Goal: Transaction & Acquisition: Purchase product/service

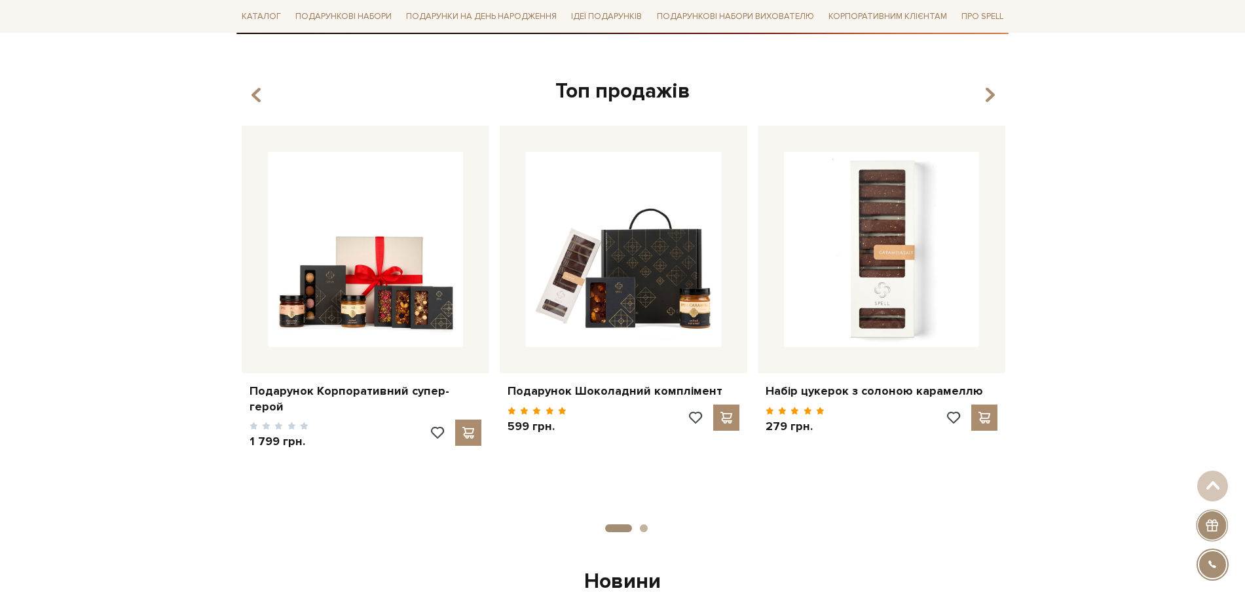
scroll to position [491, 0]
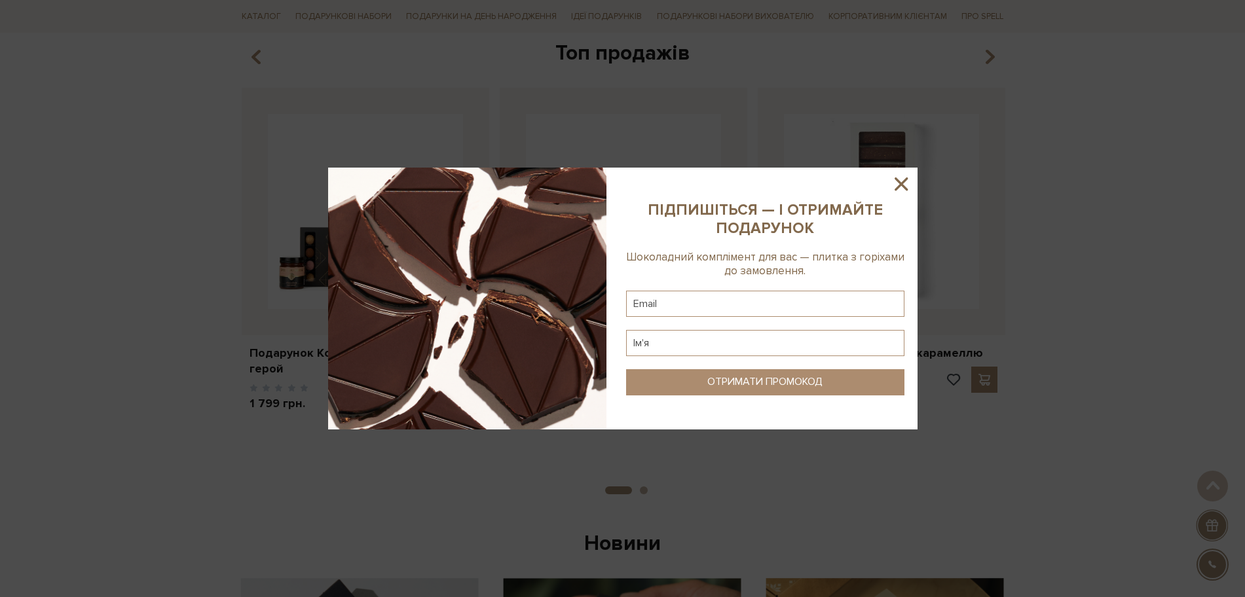
drag, startPoint x: 900, startPoint y: 185, endPoint x: 889, endPoint y: 188, distance: 11.4
click at [900, 185] on icon at bounding box center [900, 183] width 13 height 13
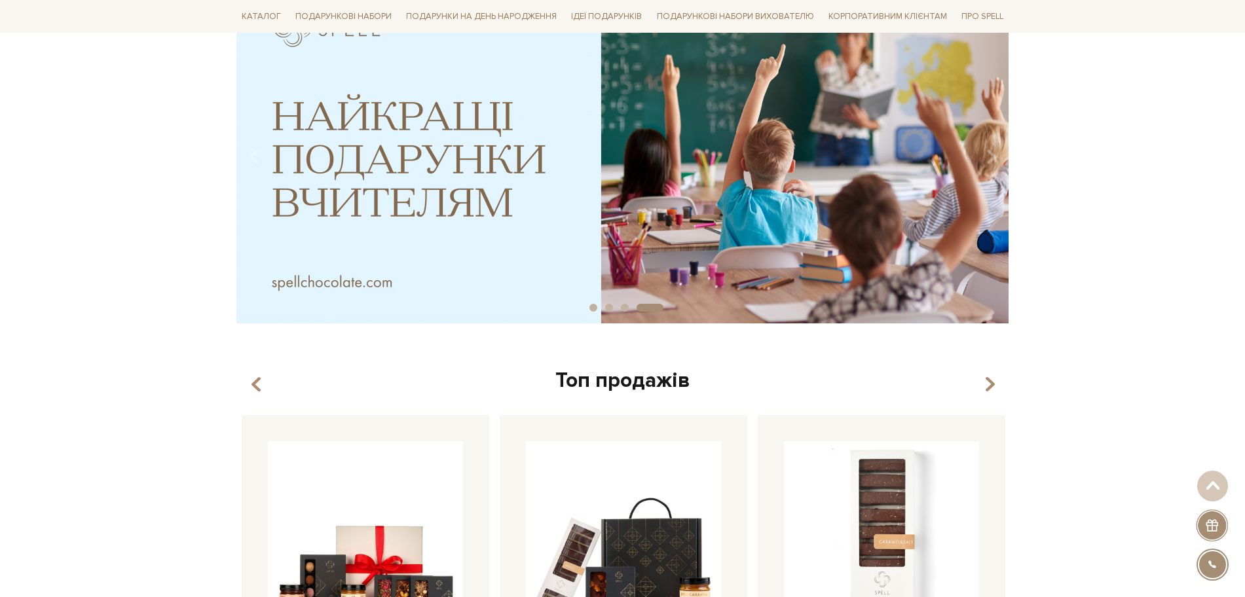
scroll to position [0, 0]
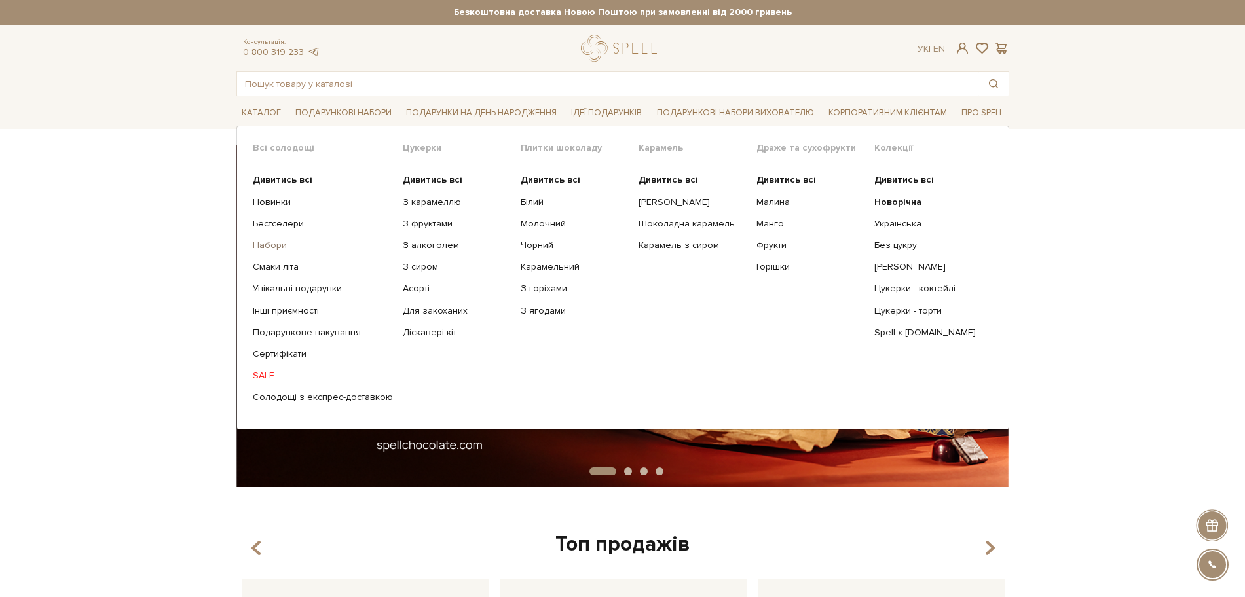
click at [269, 246] on link "Набори" at bounding box center [323, 246] width 140 height 12
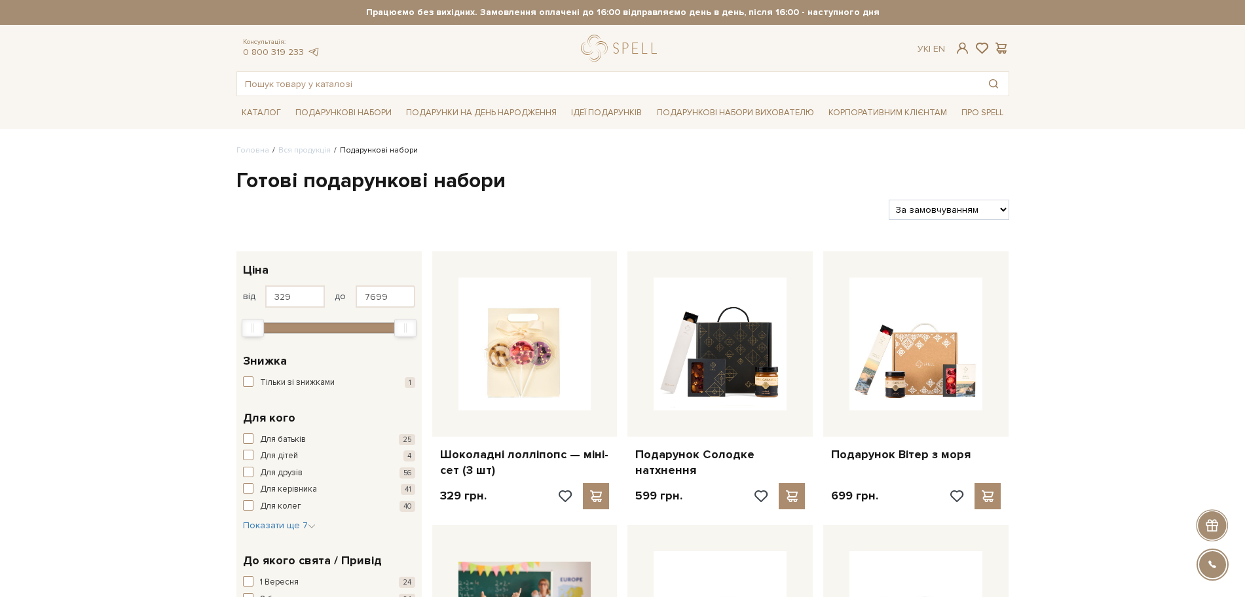
drag, startPoint x: 942, startPoint y: 198, endPoint x: 940, endPoint y: 215, distance: 17.1
click at [942, 200] on div "Фільтри За замовчуванням За Ціною (зростання) За Ціною (зменшення) Новинки За п…" at bounding box center [622, 204] width 783 height 31
click at [939, 218] on select "За замовчуванням За Ціною (зростання) За Ціною (зменшення) Новинки За популярні…" at bounding box center [948, 210] width 120 height 20
select select "[URL][DOMAIN_NAME]"
click at [888, 200] on select "За замовчуванням За Ціною (зростання) За Ціною (зменшення) Новинки За популярні…" at bounding box center [948, 210] width 120 height 20
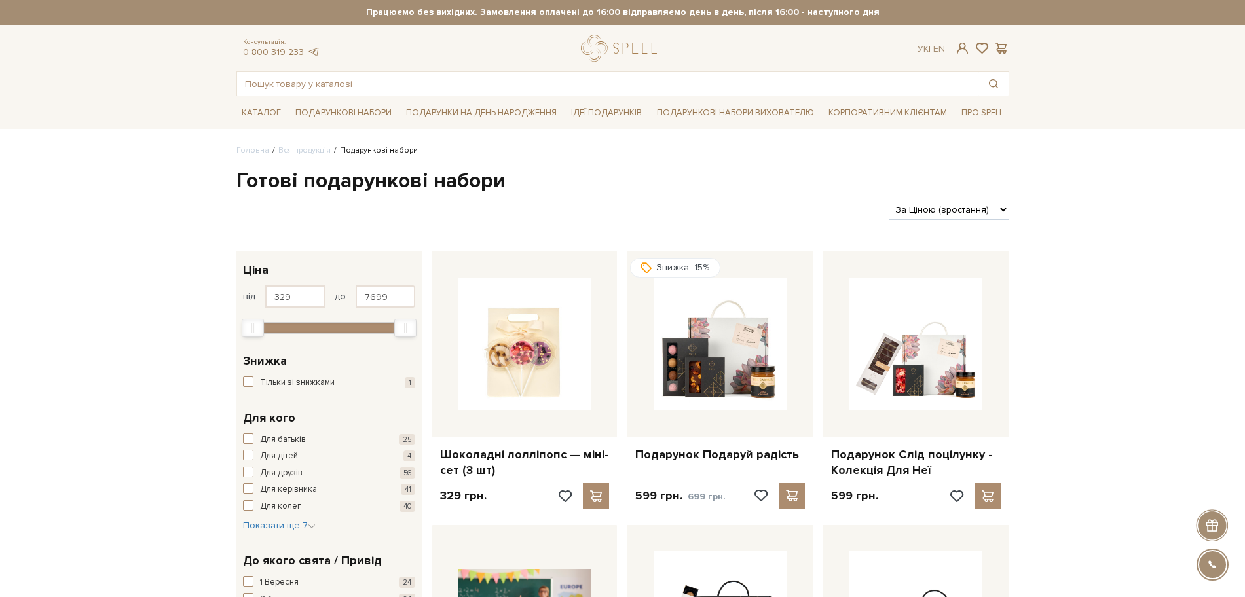
click at [966, 213] on select "За замовчуванням За Ціною (зростання) За Ціною (зменшення) Новинки За популярні…" at bounding box center [948, 210] width 120 height 20
select select "https://spellchocolate.com/our-productions/podarunkovi-box/?sort=p.price&order=…"
click at [888, 200] on select "За замовчуванням За Ціною (зростання) За Ціною (зменшення) Новинки За популярні…" at bounding box center [948, 210] width 120 height 20
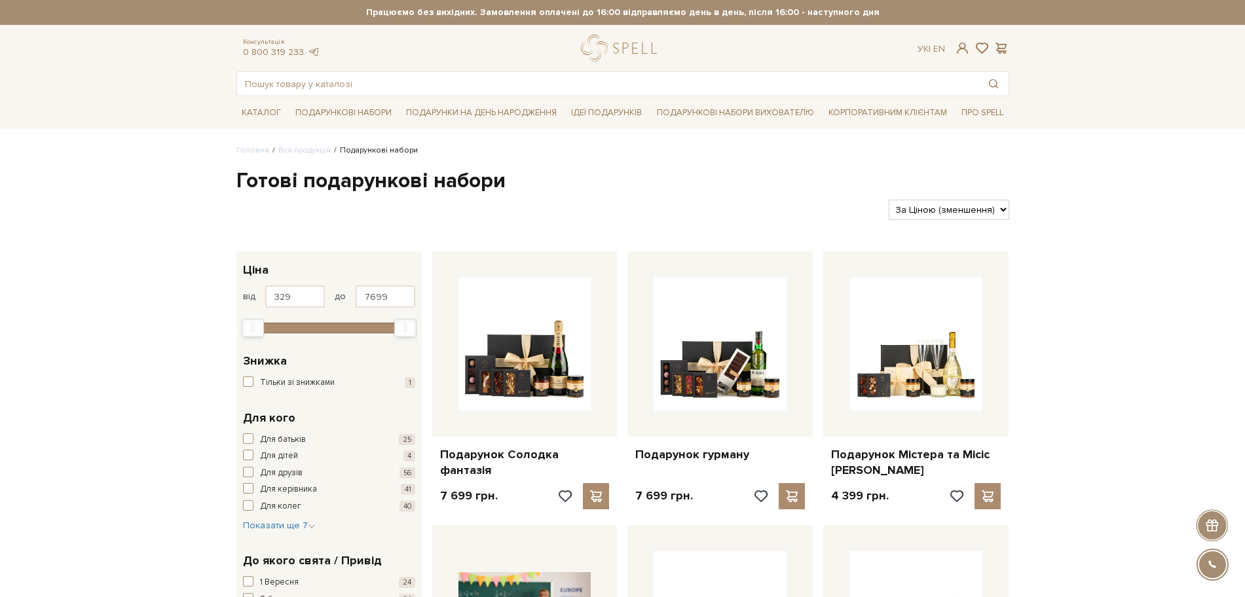
click at [979, 218] on select "За замовчуванням За Ціною (зростання) За Ціною (зменшення) Новинки За популярні…" at bounding box center [948, 210] width 120 height 20
select select "https://spellchocolate.com/our-productions/podarunkovi-box/?sort=p.price&order=…"
click at [888, 200] on select "За замовчуванням За Ціною (зростання) За Ціною (зменшення) Новинки За популярні…" at bounding box center [948, 210] width 120 height 20
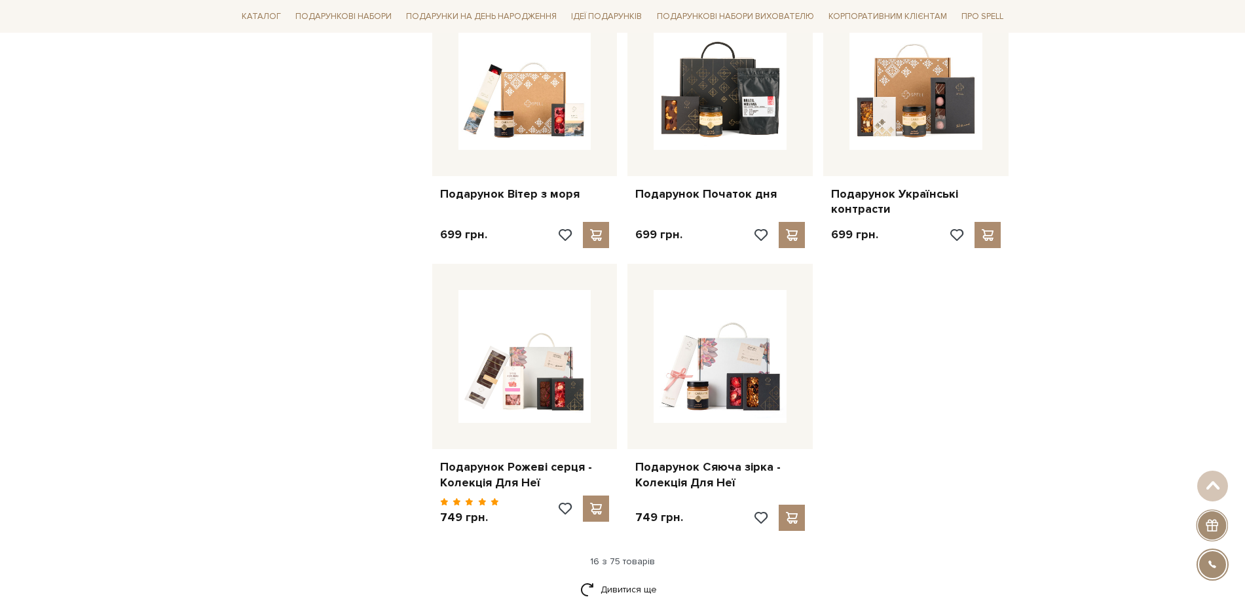
scroll to position [1473, 0]
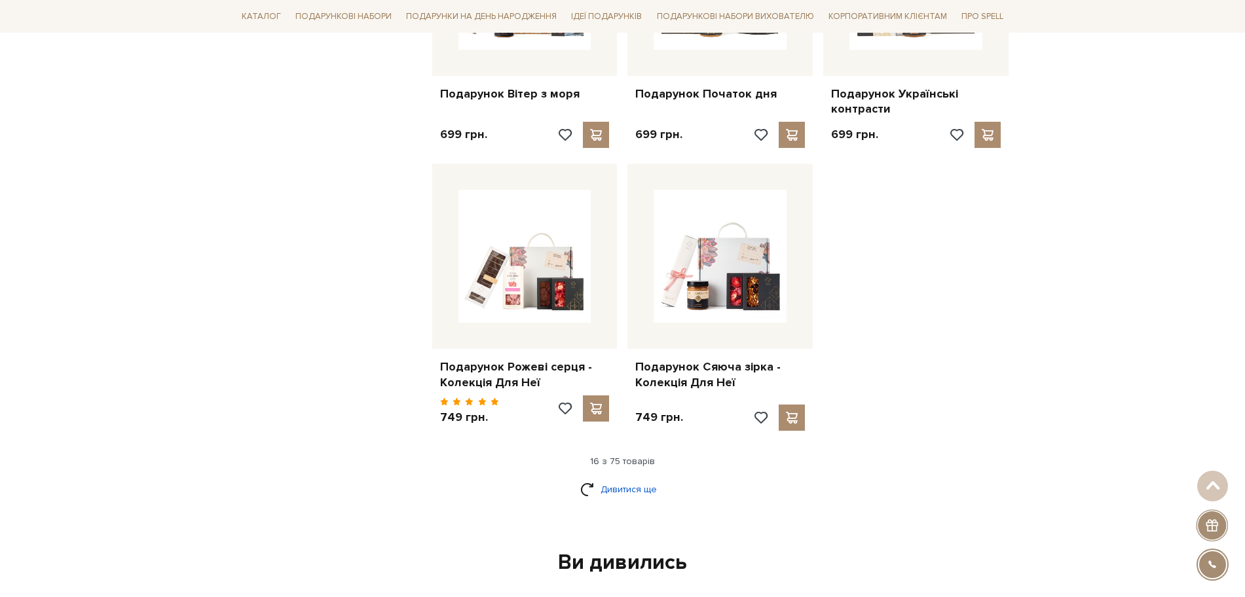
click at [640, 478] on link "Дивитися ще" at bounding box center [622, 489] width 85 height 23
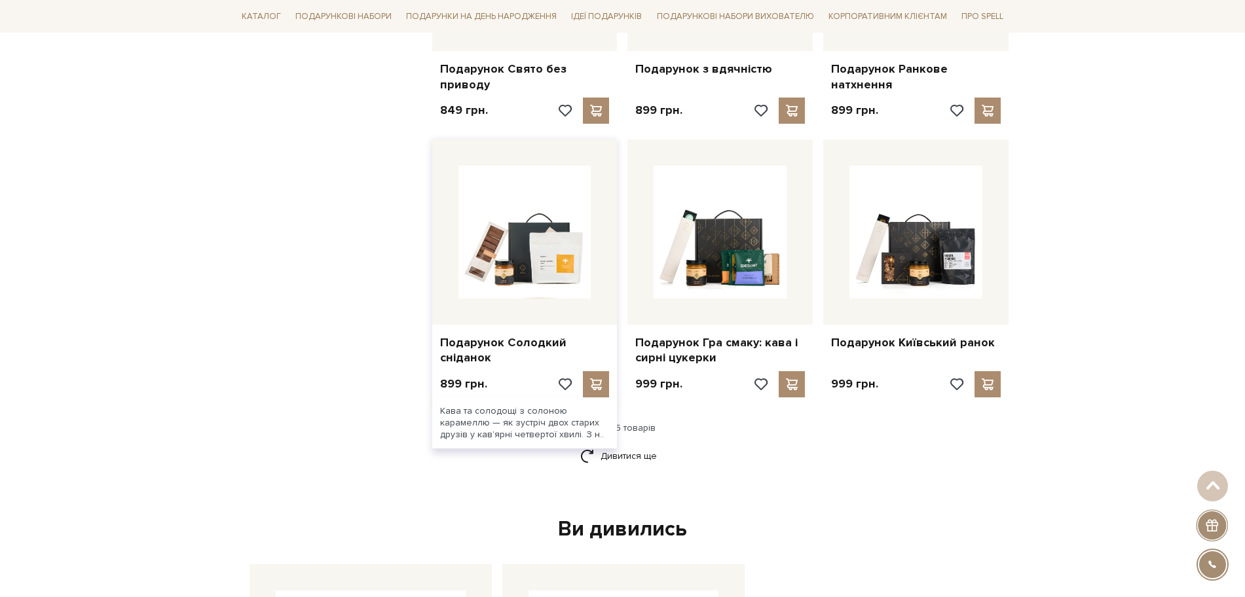
scroll to position [2782, 0]
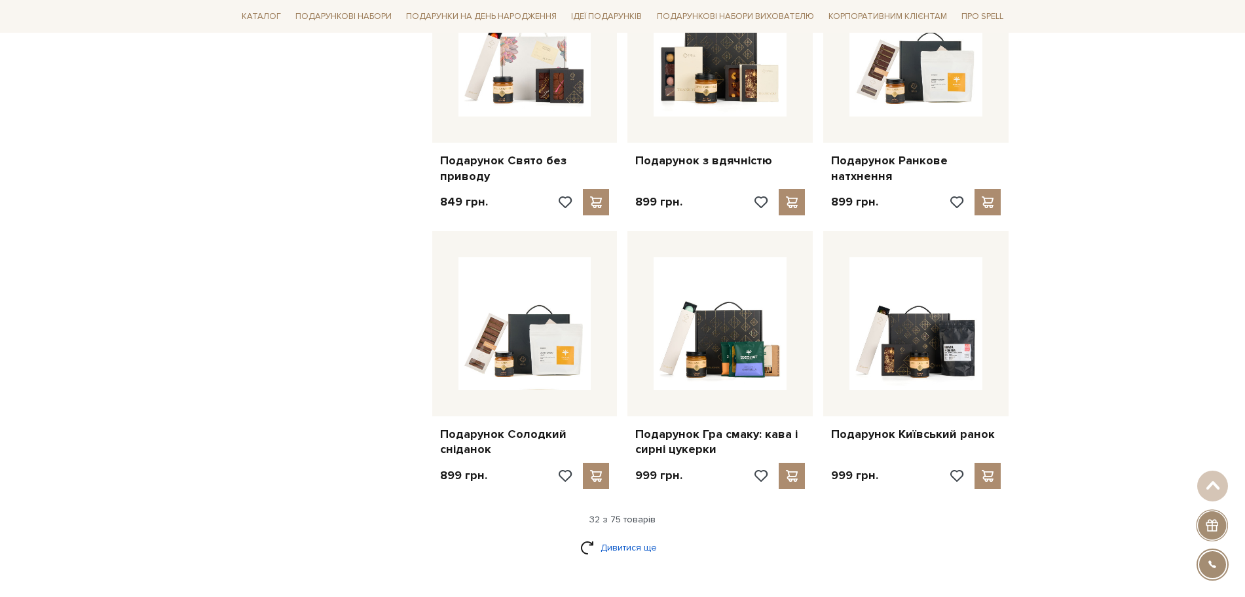
click at [603, 536] on link "Дивитися ще" at bounding box center [622, 547] width 85 height 23
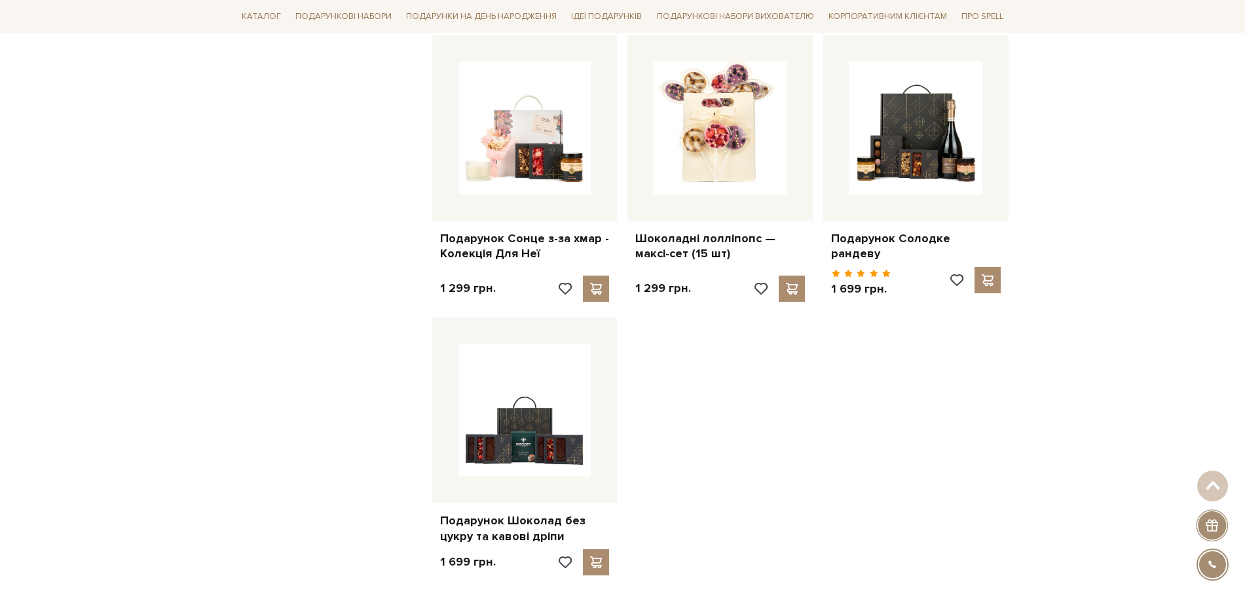
scroll to position [4501, 0]
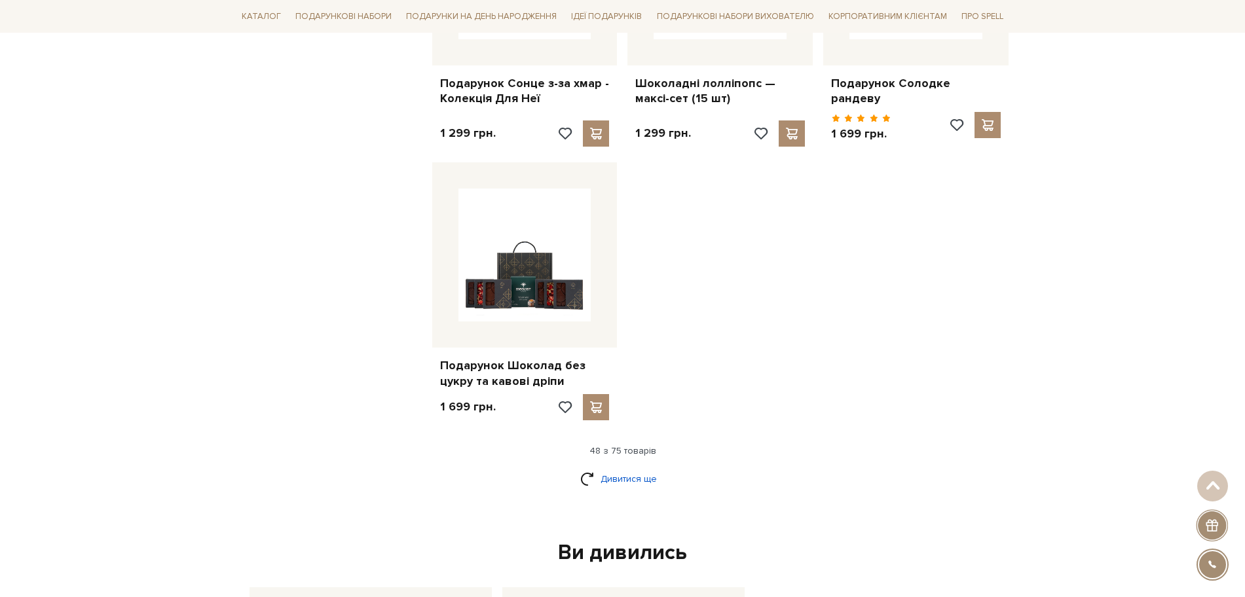
click at [638, 467] on link "Дивитися ще" at bounding box center [622, 478] width 85 height 23
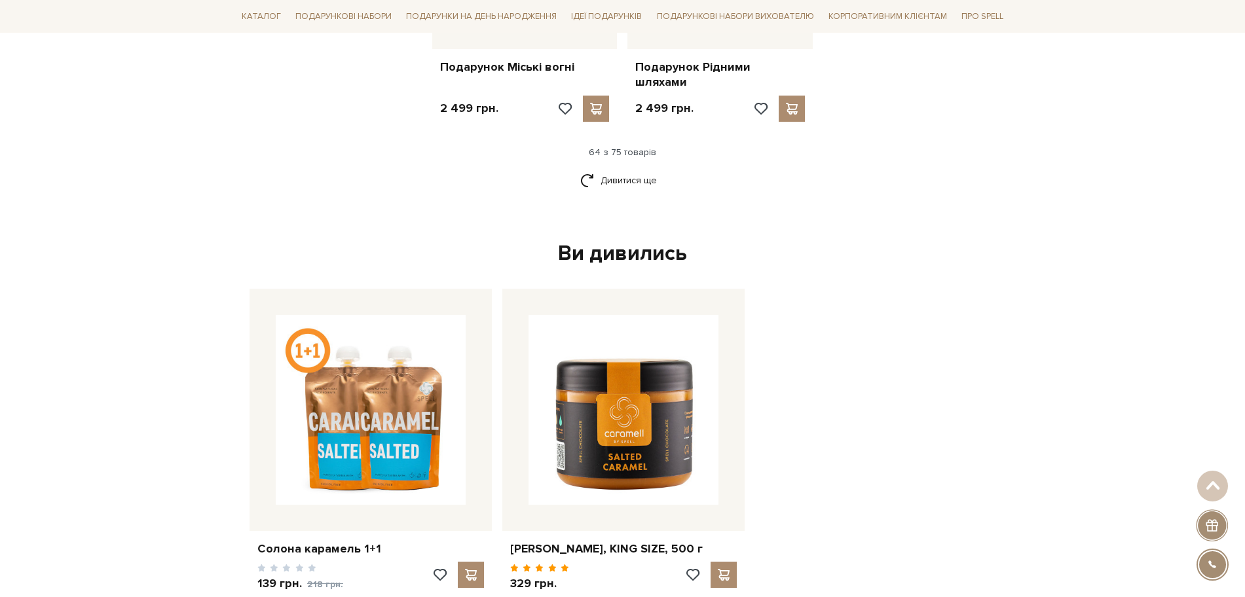
scroll to position [5974, 0]
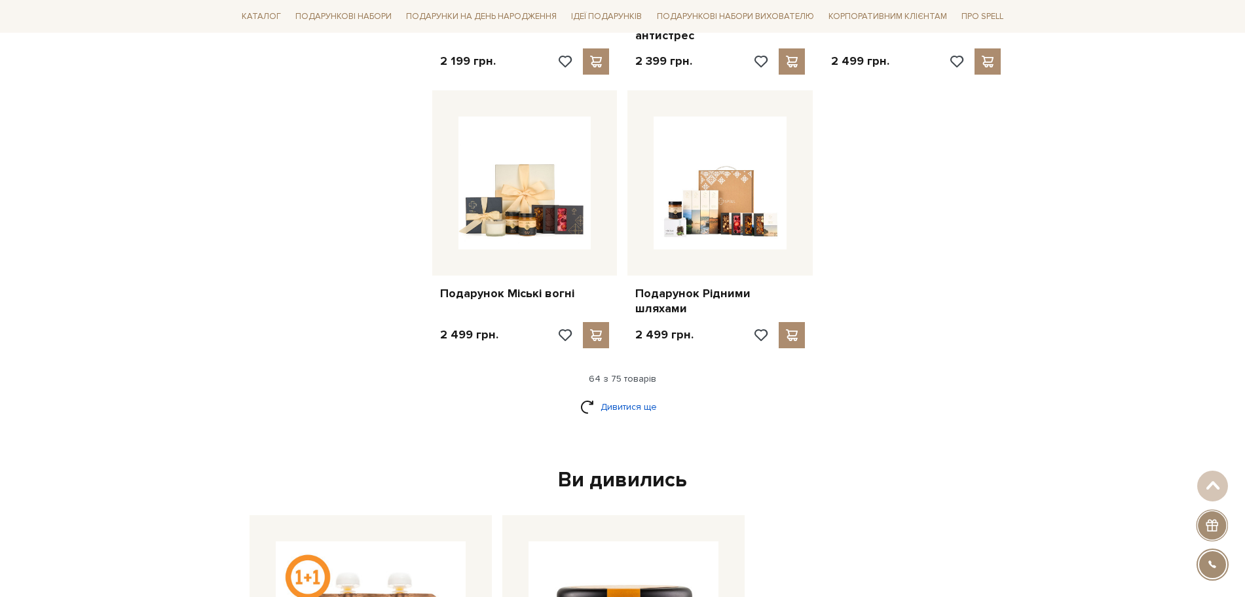
click at [611, 395] on link "Дивитися ще" at bounding box center [622, 406] width 85 height 23
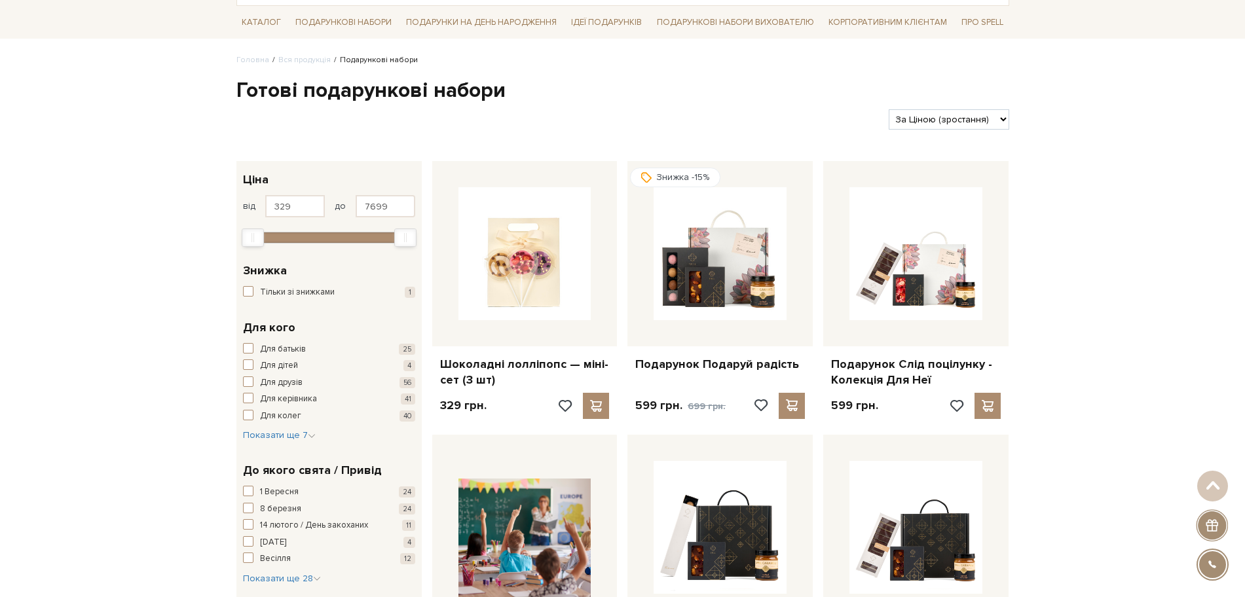
scroll to position [0, 0]
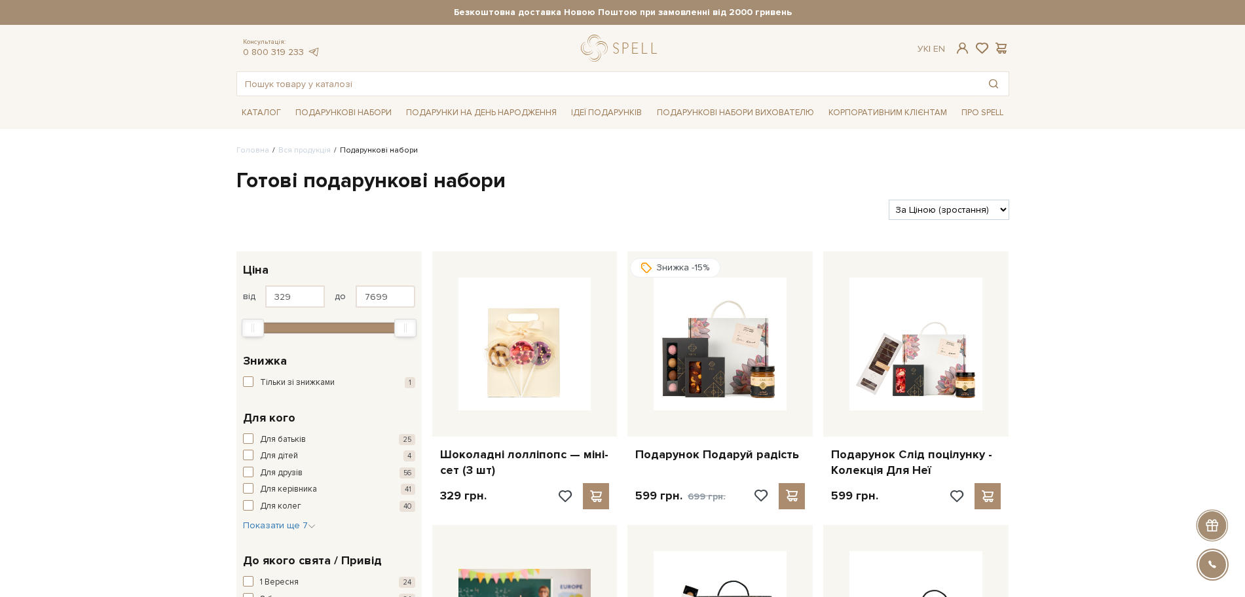
click at [608, 67] on div "Консультація: 0 800 319 233 Ук | En | #подарунок #печиво #набір цукерок" at bounding box center [622, 66] width 788 height 62
click at [606, 35] on link "logo" at bounding box center [622, 48] width 82 height 27
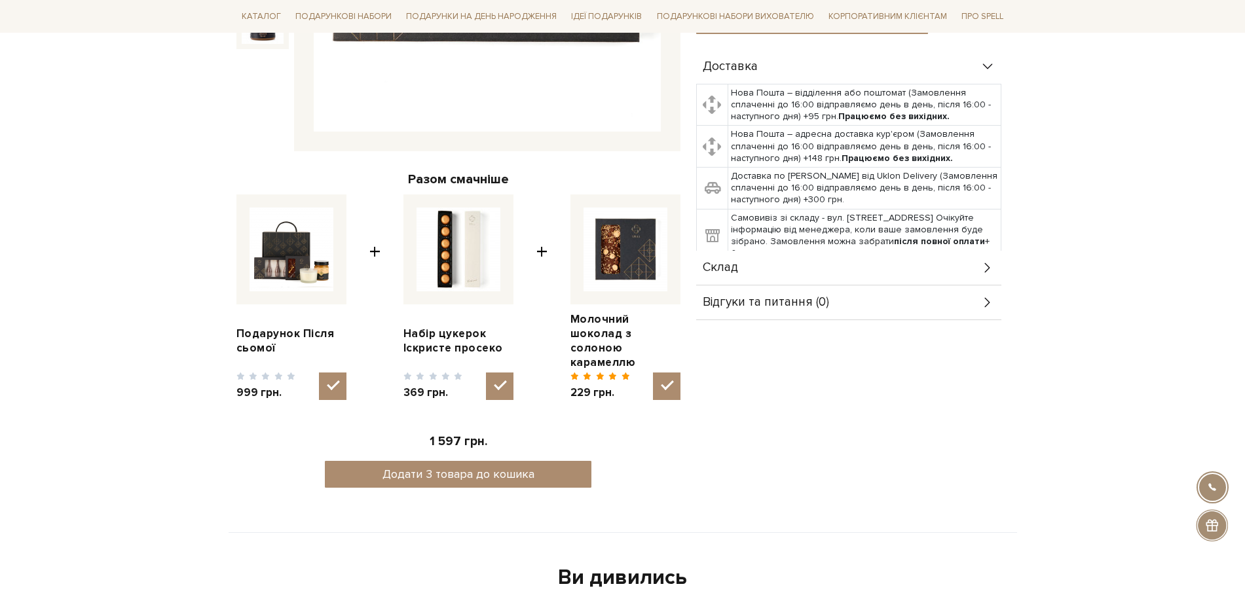
scroll to position [409, 0]
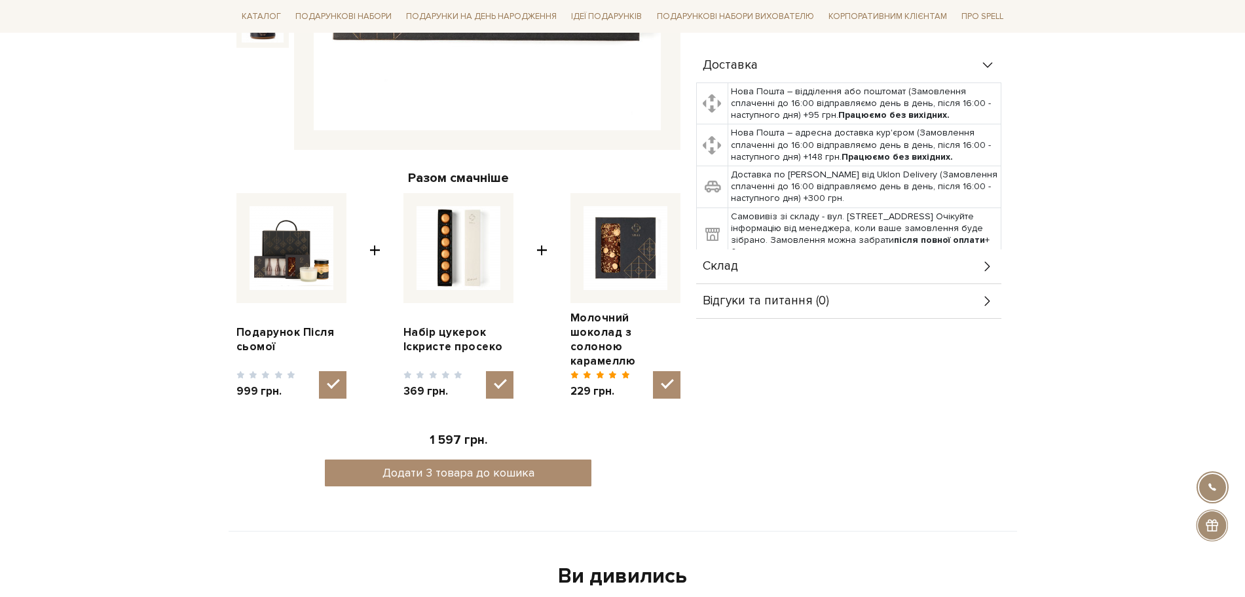
click at [718, 268] on span "Склад" at bounding box center [719, 267] width 35 height 12
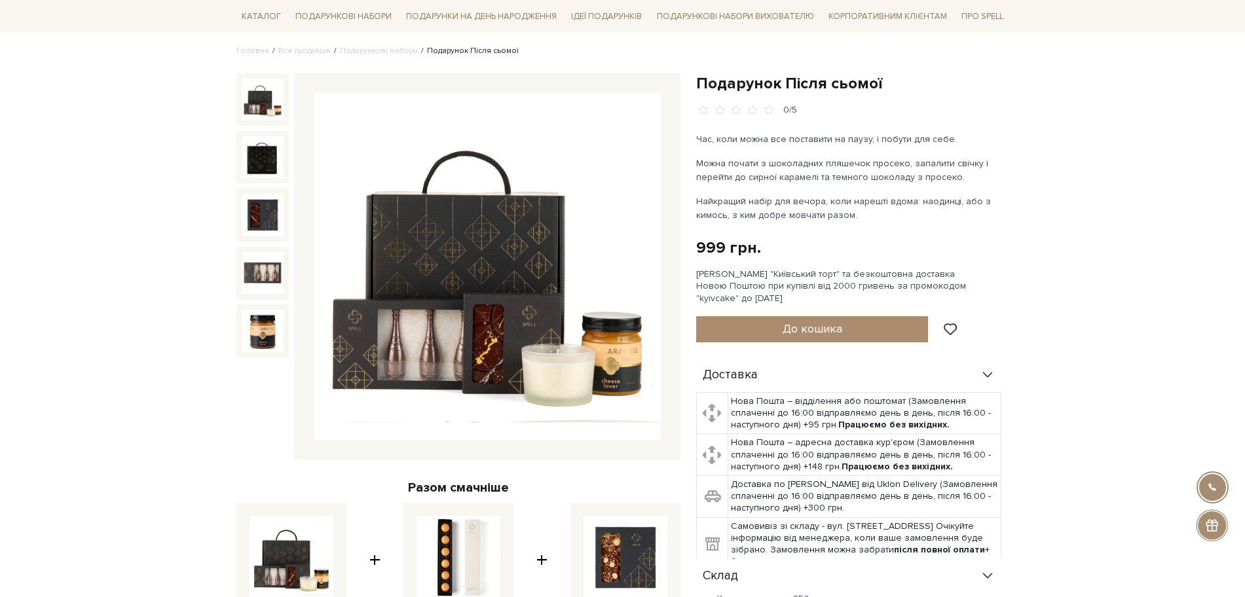
scroll to position [0, 0]
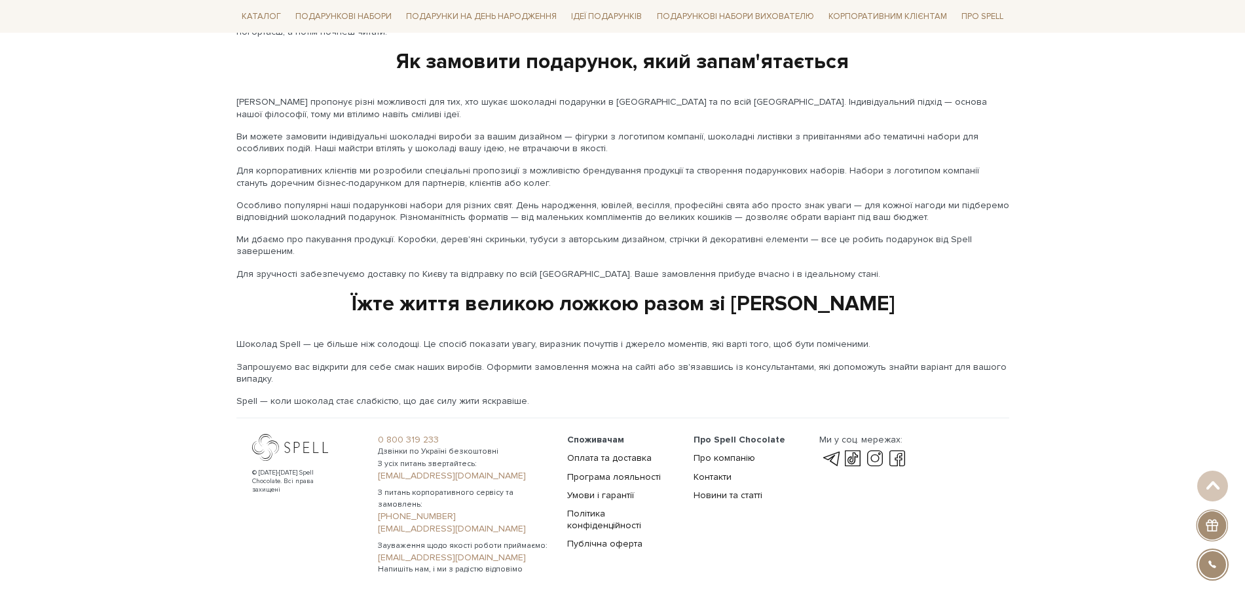
scroll to position [2082, 0]
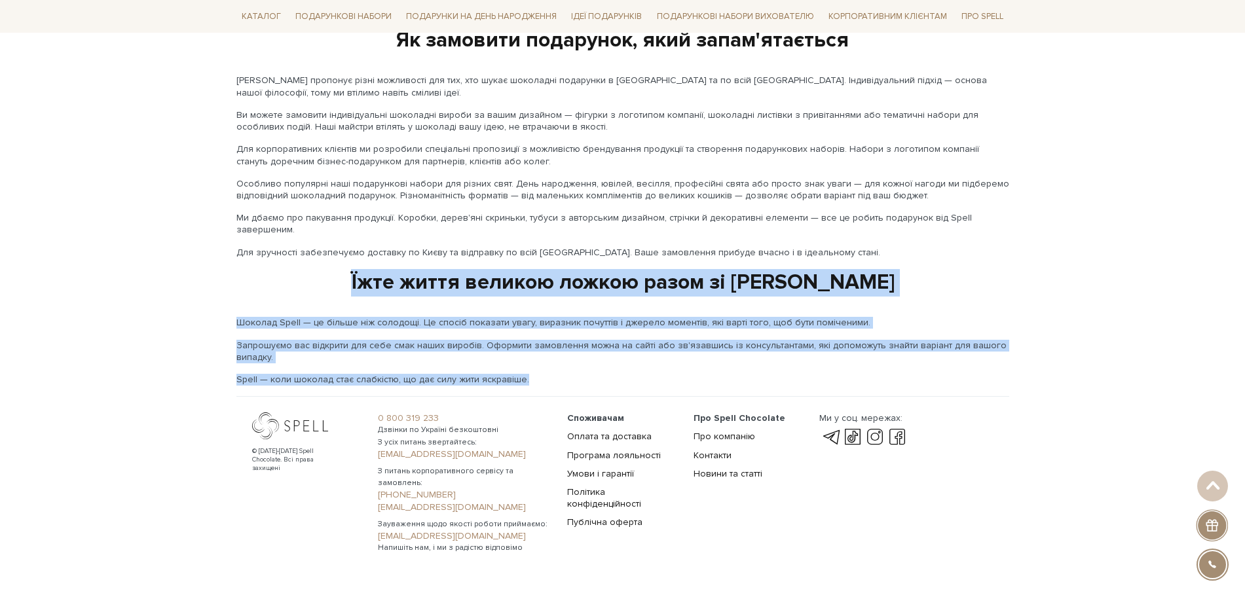
drag, startPoint x: 402, startPoint y: 249, endPoint x: 549, endPoint y: 359, distance: 183.4
click at [549, 359] on div "[PERSON_NAME] пропонує різні можливості для тих, хто шукає шоколадні подарунки …" at bounding box center [622, 230] width 773 height 311
click at [985, 317] on p "Шоколад Spell — це більше ніж солодощі. Це спосіб показати увагу, виразник почу…" at bounding box center [622, 323] width 773 height 12
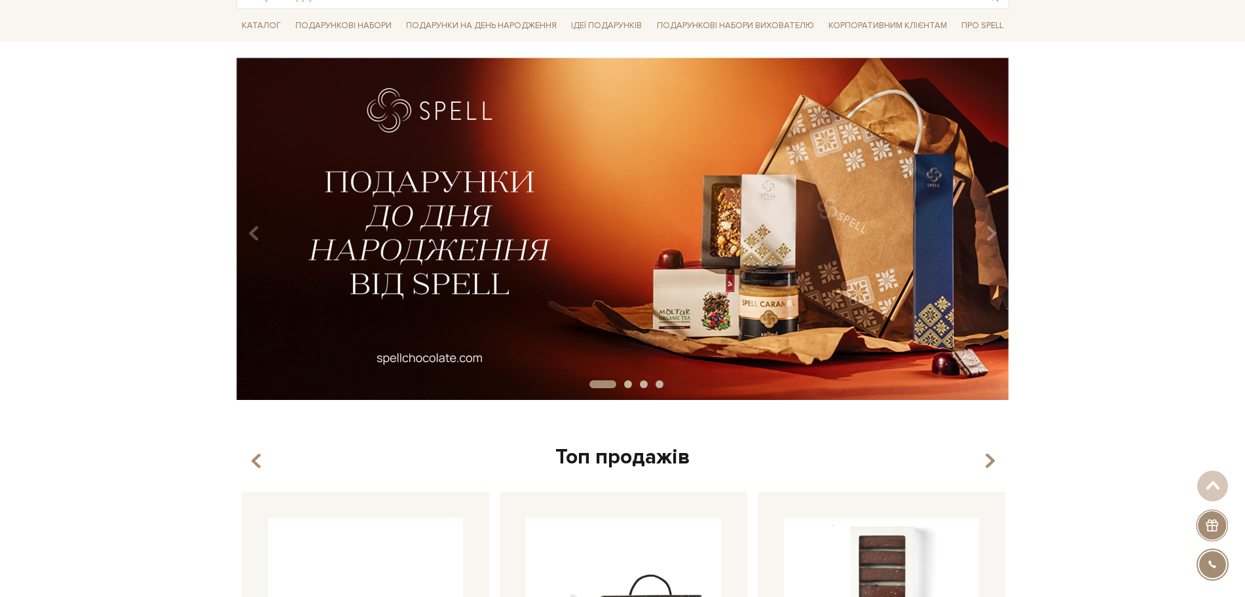
scroll to position [0, 0]
